Goal: Task Accomplishment & Management: Complete application form

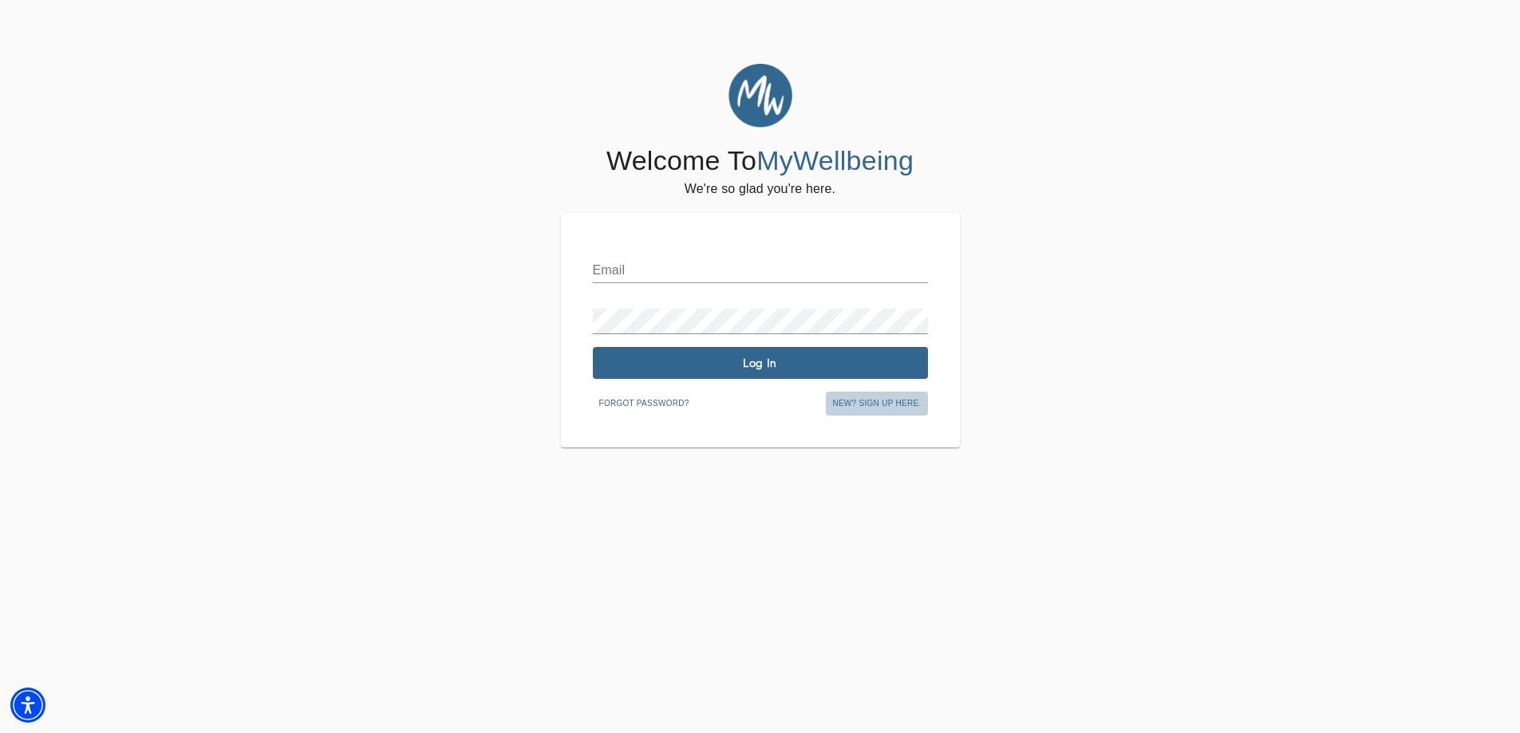
click at [887, 406] on span "New? Sign up here." at bounding box center [876, 404] width 89 height 14
click at [876, 401] on span "New? Sign up here." at bounding box center [876, 404] width 89 height 14
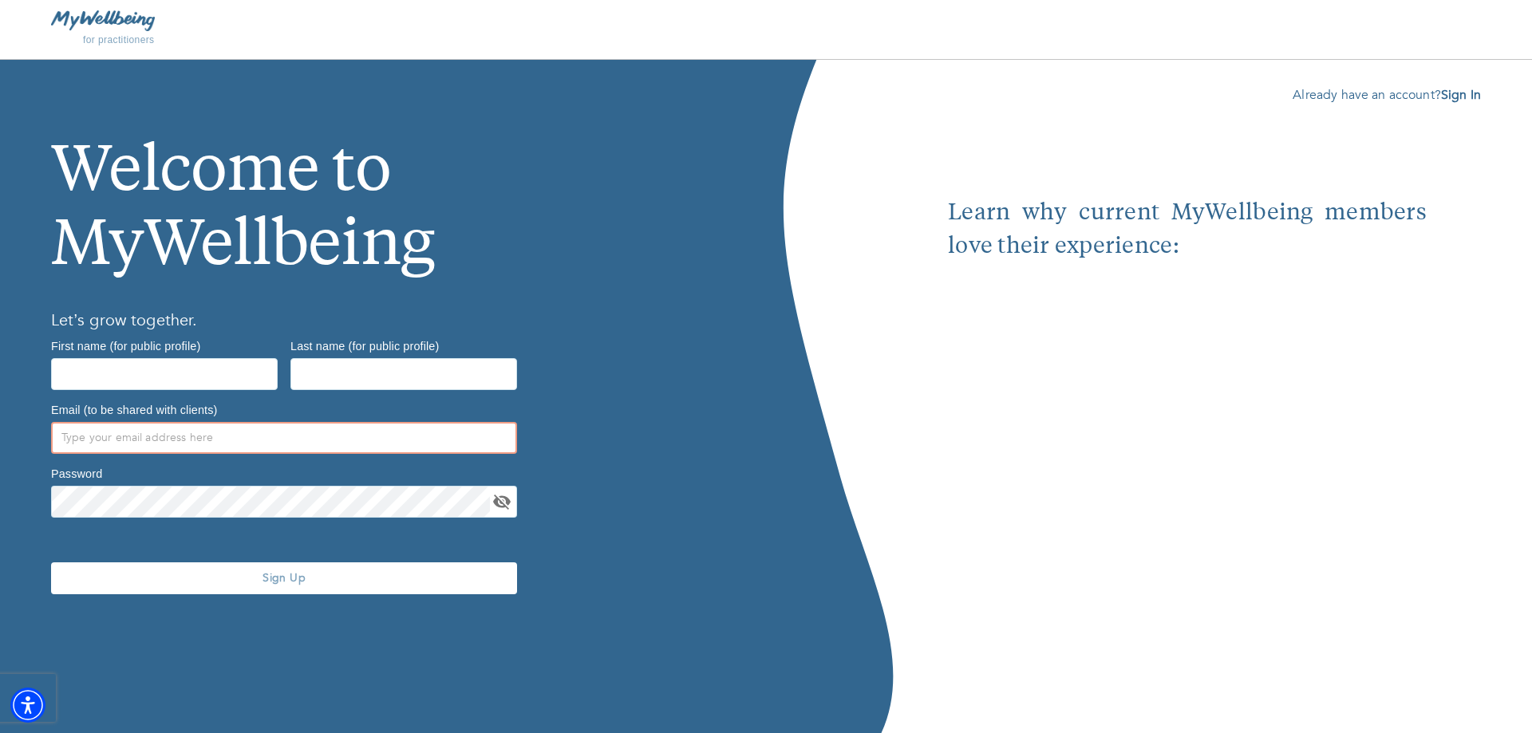
click at [307, 437] on input "text" at bounding box center [284, 438] width 466 height 32
click at [605, 507] on div "Welcome to MyWellbeing Let’s grow together. First name (for public profile) Las…" at bounding box center [383, 397] width 766 height 674
